Goal: Transaction & Acquisition: Download file/media

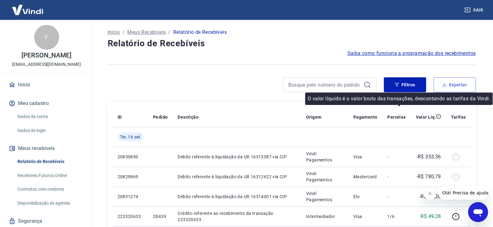
click at [450, 86] on button "Exportar" at bounding box center [455, 84] width 42 height 15
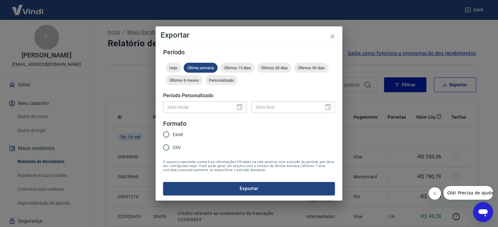
click at [223, 74] on div "Hoje Última semana Últimos 15 dias Últimos 30 dias Últimos 90 dias Últimos 6 me…" at bounding box center [249, 75] width 172 height 25
click at [220, 86] on div "Hoje Última semana Últimos 15 dias Últimos 30 dias Últimos 90 dias Últimos 6 me…" at bounding box center [249, 75] width 172 height 25
click at [221, 78] on span "Personalizado" at bounding box center [221, 80] width 32 height 5
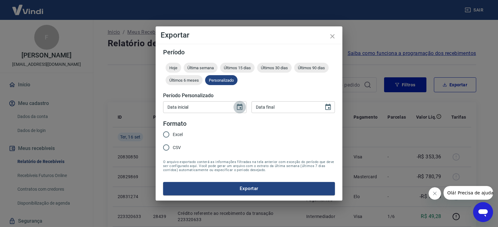
click at [244, 108] on button "Choose date" at bounding box center [239, 107] width 12 height 12
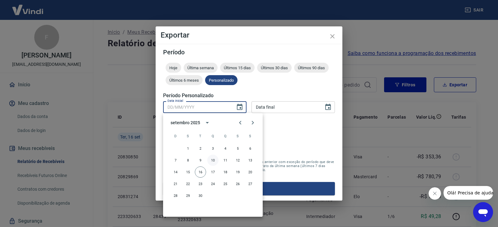
click at [210, 161] on button "10" at bounding box center [212, 160] width 11 height 11
type input "[DATE]"
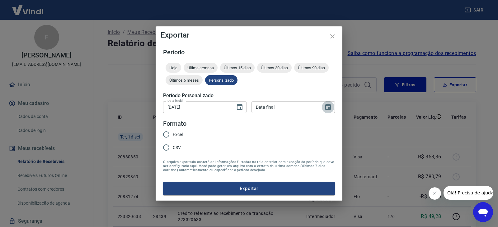
click at [332, 109] on button "Choose date" at bounding box center [328, 107] width 12 height 12
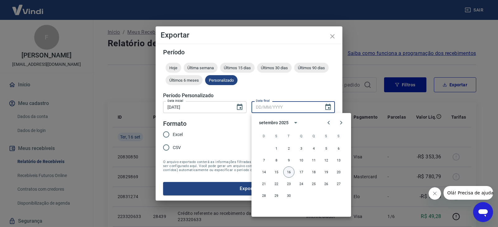
click at [292, 171] on button "16" at bounding box center [288, 172] width 11 height 11
type input "[DATE]"
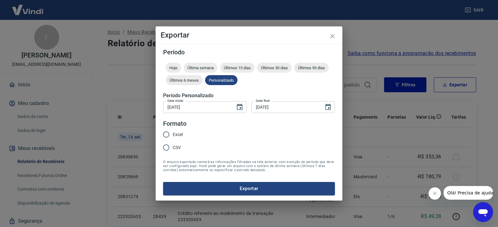
click at [177, 135] on span "Excel" at bounding box center [178, 135] width 10 height 7
click at [173, 135] on input "Excel" at bounding box center [166, 134] width 13 height 13
radio input "true"
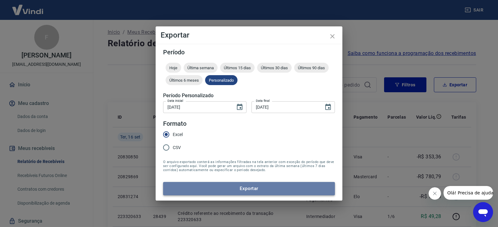
click at [228, 192] on button "Exportar" at bounding box center [249, 188] width 172 height 13
